Goal: Information Seeking & Learning: Learn about a topic

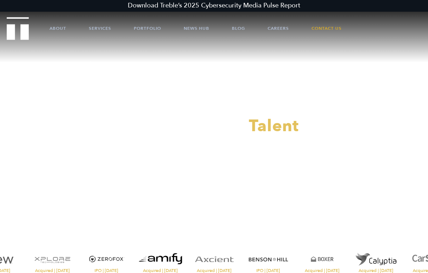
click at [279, 27] on div at bounding box center [214, 136] width 428 height 273
click at [278, 28] on link "Careers" at bounding box center [278, 28] width 21 height 21
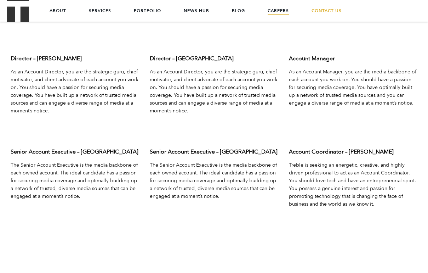
scroll to position [2195, 0]
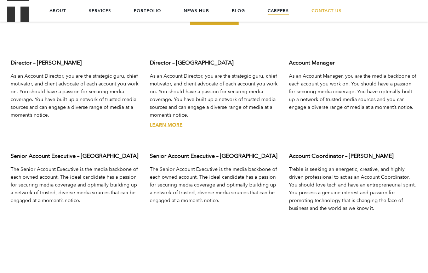
click at [169, 127] on link "Learn More" at bounding box center [166, 125] width 33 height 7
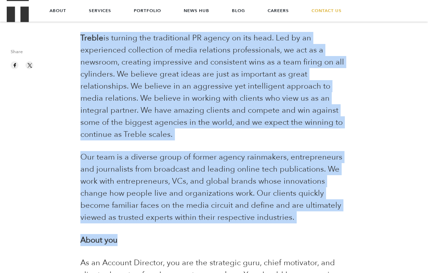
scroll to position [139, 0]
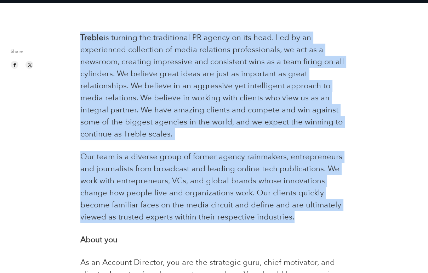
drag, startPoint x: 80, startPoint y: 140, endPoint x: 295, endPoint y: 224, distance: 230.9
copy div "Treble is turning the traditional PR agency on its head. Led by an experienced …"
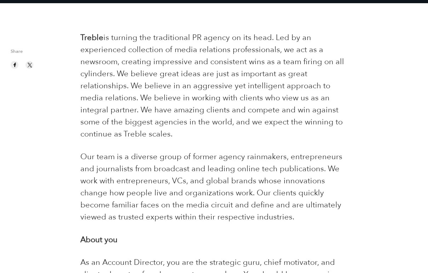
click at [254, 80] on span "is turning the traditional PR agency on its head. Led by an experienced collect…" at bounding box center [212, 85] width 264 height 107
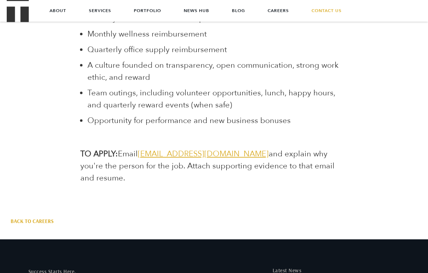
scroll to position [2157, 0]
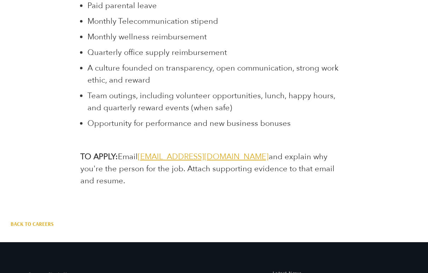
drag, startPoint x: 346, startPoint y: 168, endPoint x: 78, endPoint y: 153, distance: 267.6
copy p "TO APPLY: Email jointheteam@treblepr.com and explain why you're the person for …"
